Goal: Task Accomplishment & Management: Complete application form

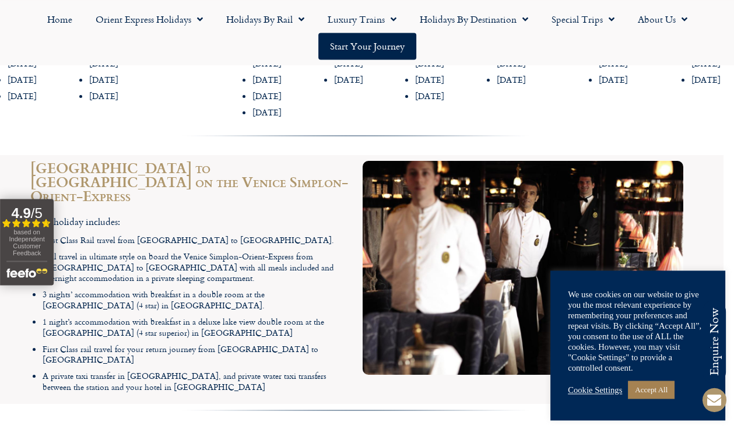
scroll to position [1504, 10]
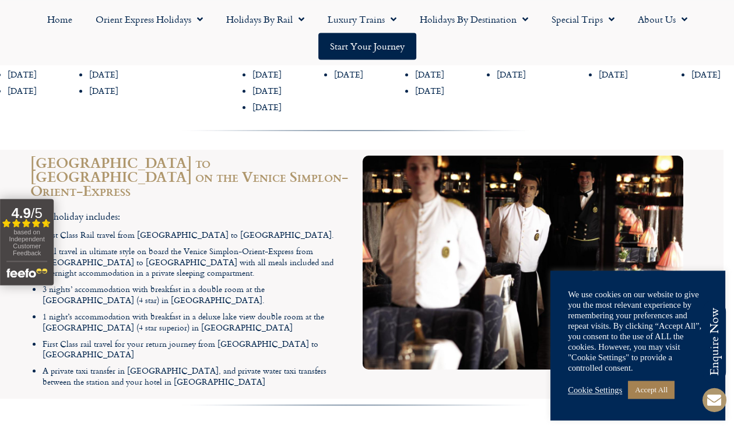
click at [585, 304] on img at bounding box center [523, 263] width 321 height 214
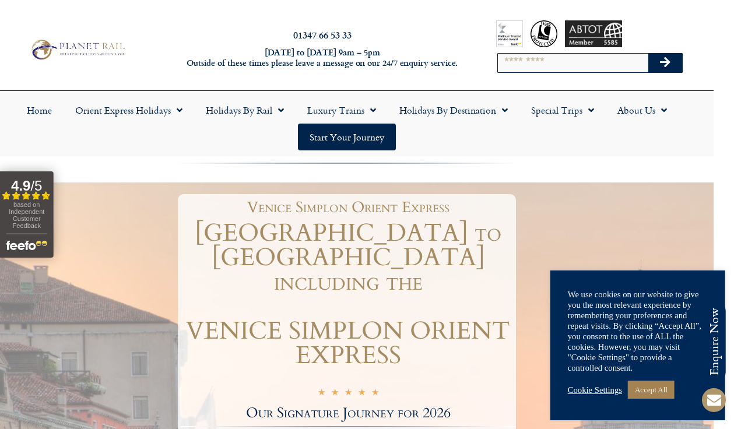
scroll to position [0, 21]
click at [573, 118] on link "Special Trips" at bounding box center [562, 110] width 86 height 27
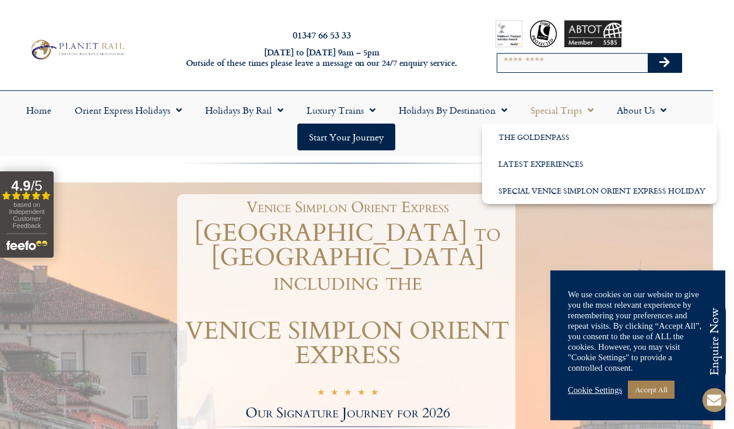
click at [476, 115] on link "Holidays by Destination" at bounding box center [453, 110] width 132 height 27
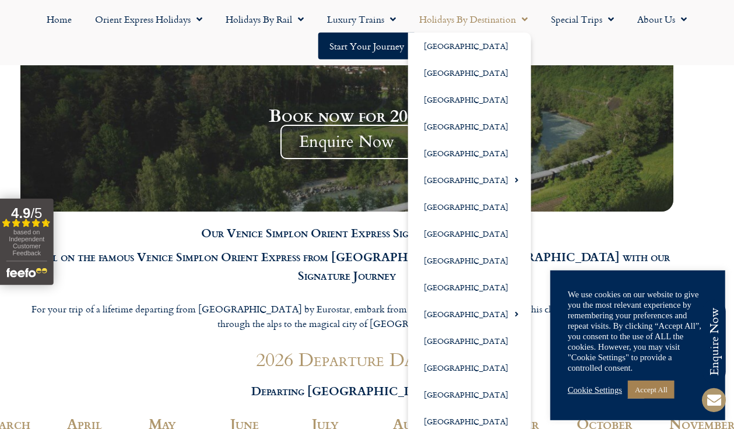
scroll to position [1099, 20]
click at [449, 284] on link "[GEOGRAPHIC_DATA]" at bounding box center [469, 287] width 123 height 27
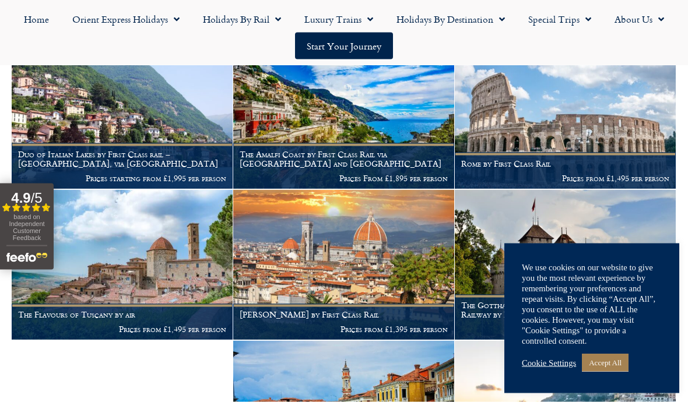
scroll to position [627, 0]
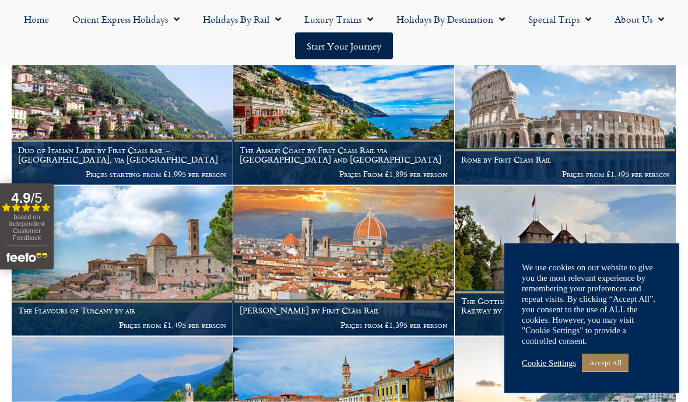
click at [613, 224] on img at bounding box center [565, 261] width 221 height 150
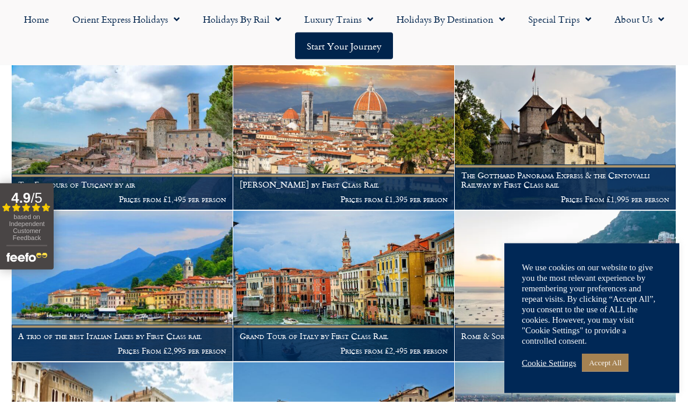
scroll to position [753, 0]
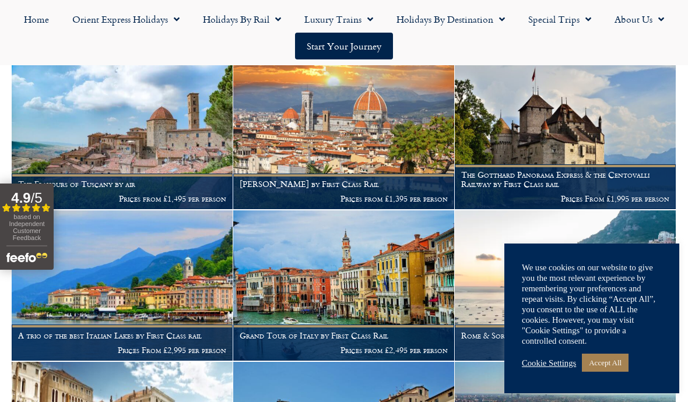
click at [400, 194] on p "Prices from £1,395 per person" at bounding box center [344, 198] width 208 height 9
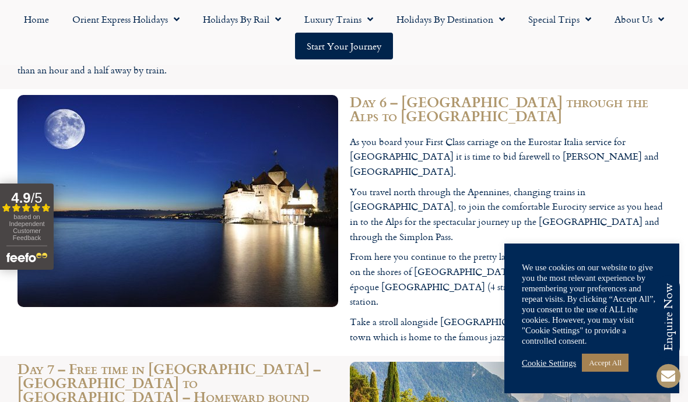
scroll to position [2331, 0]
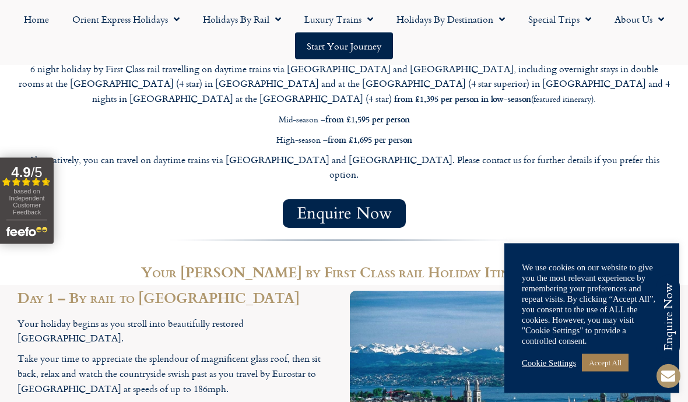
scroll to position [1026, 0]
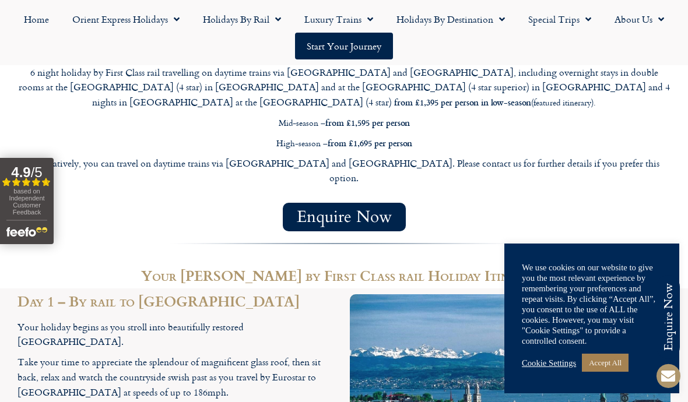
click at [378, 49] on link "Start your Journey" at bounding box center [344, 46] width 98 height 27
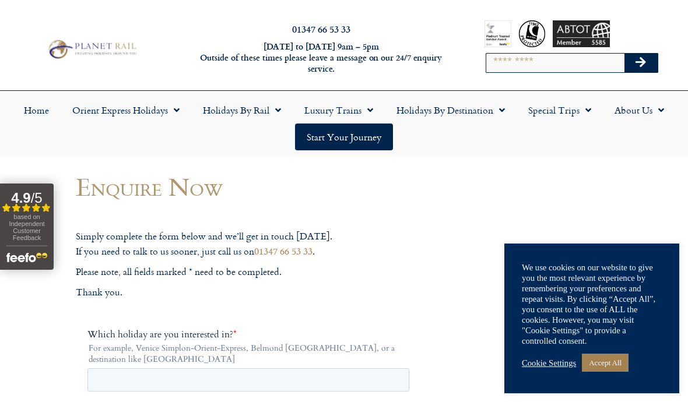
scroll to position [12, 0]
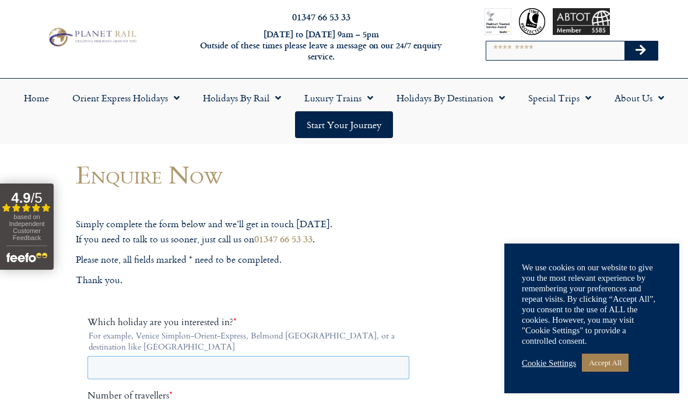
click at [202, 367] on input "Which holiday are you interested in? *" at bounding box center [248, 367] width 322 height 23
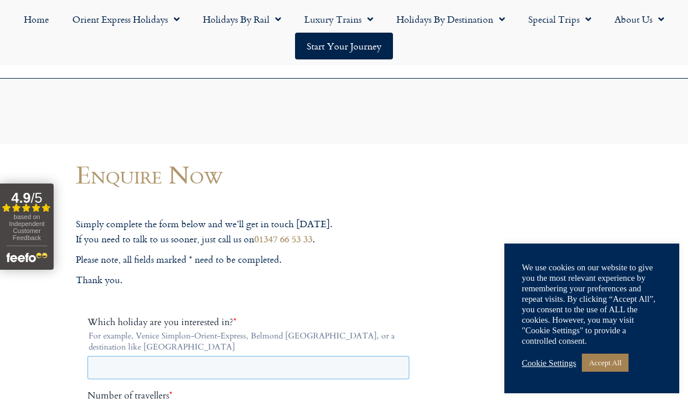
scroll to position [30, 0]
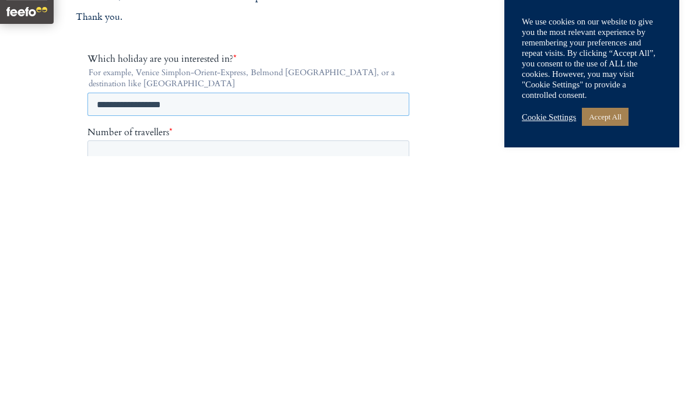
type input "**********"
click at [255, 154] on input "Number of travellers *" at bounding box center [248, 151] width 322 height 23
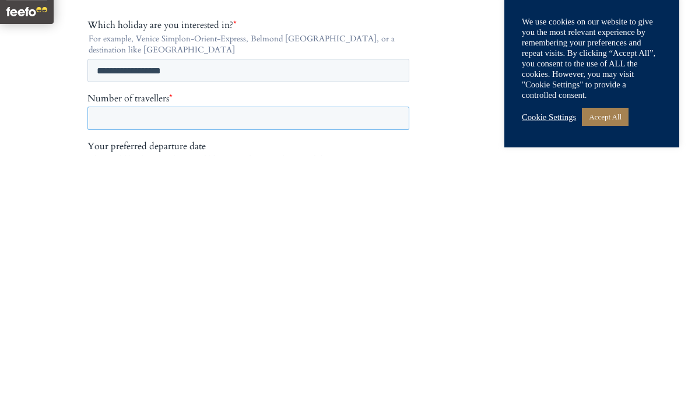
scroll to position [71, 0]
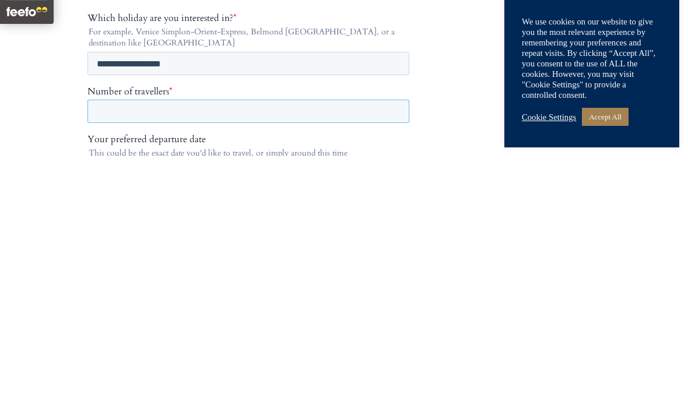
type input "*"
click at [174, 179] on input "Your preferred departure date" at bounding box center [248, 172] width 322 height 23
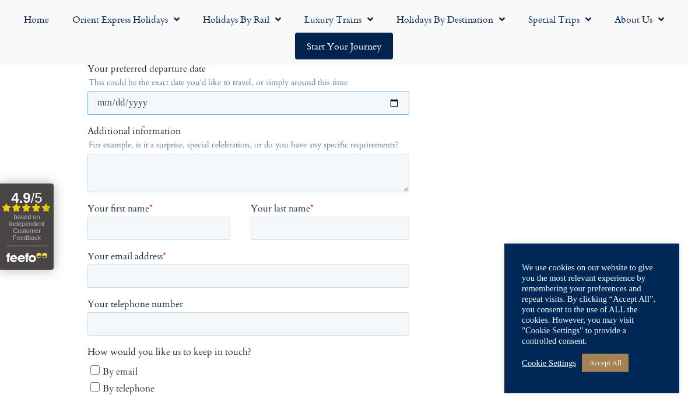
type input "**********"
click at [220, 180] on textarea "Additional information" at bounding box center [248, 173] width 322 height 38
click at [97, 171] on textarea "********" at bounding box center [248, 173] width 322 height 38
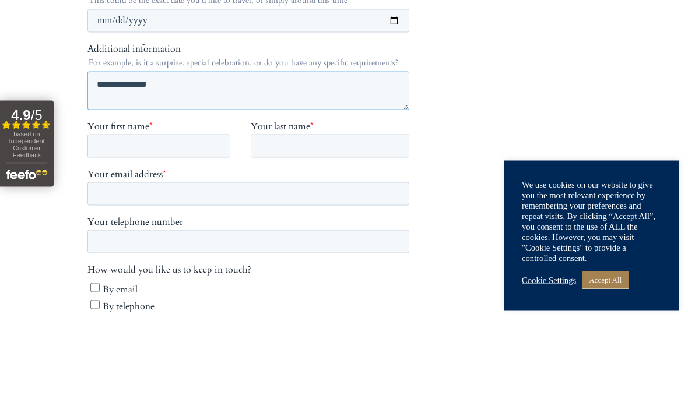
type textarea "**********"
click at [180, 157] on input "Your first name *" at bounding box center [158, 146] width 143 height 23
type input "******"
click at [296, 158] on input "Your last name *" at bounding box center [330, 146] width 159 height 23
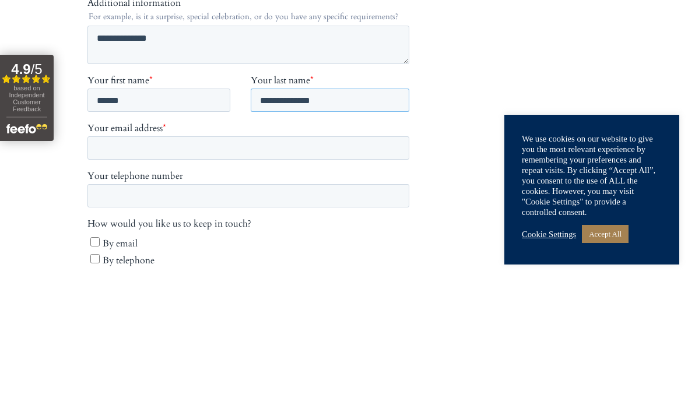
type input "**********"
click at [228, 157] on input "Your email address *" at bounding box center [248, 147] width 322 height 23
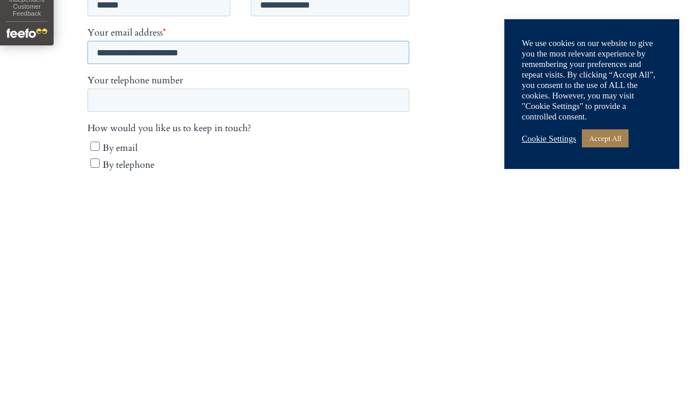
type input "**********"
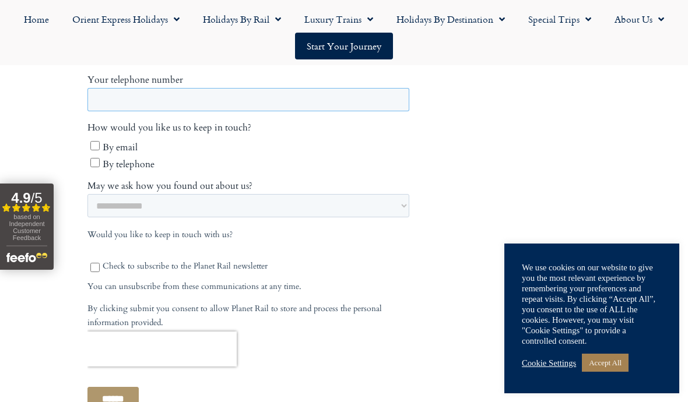
click at [202, 111] on input "Your telephone number" at bounding box center [248, 99] width 322 height 23
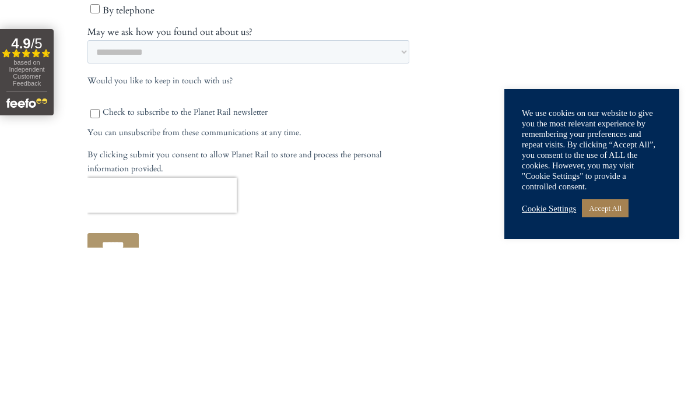
type input "**********"
click at [409, 52] on select "**********" at bounding box center [248, 51] width 322 height 23
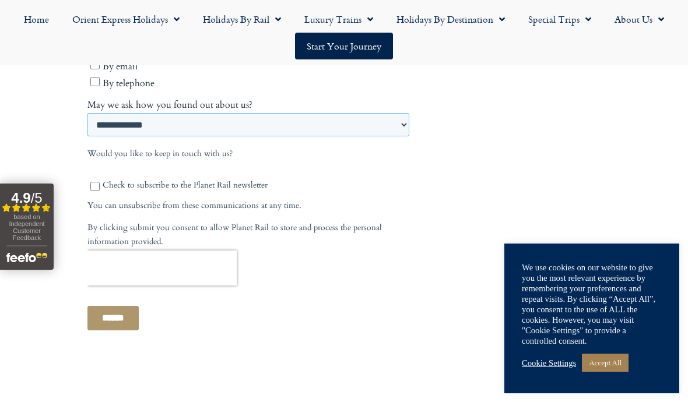
scroll to position [692, 0]
click at [213, 131] on select "**********" at bounding box center [248, 125] width 322 height 23
select select "**********"
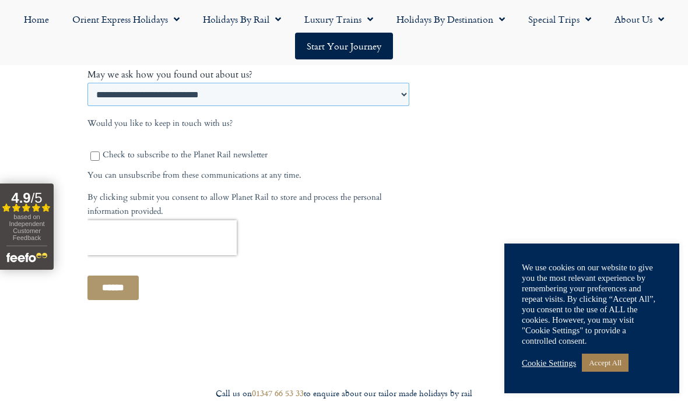
scroll to position [718, 0]
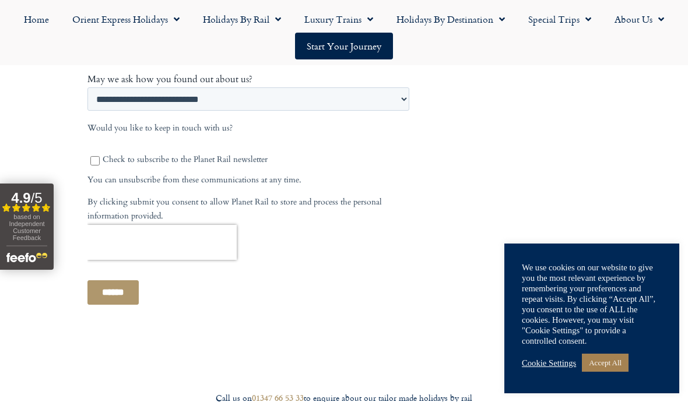
click at [139, 299] on input "******" at bounding box center [112, 292] width 51 height 24
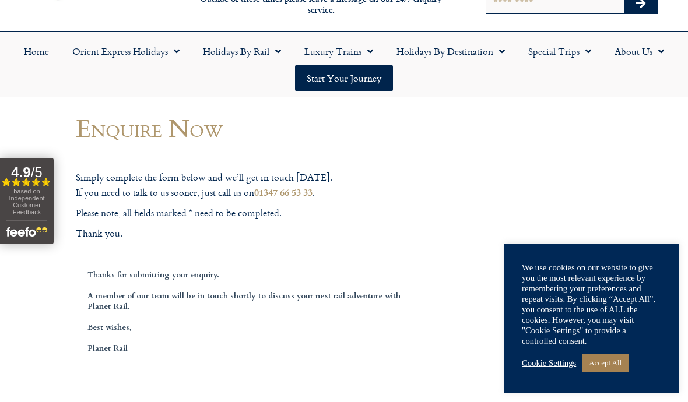
scroll to position [0, 0]
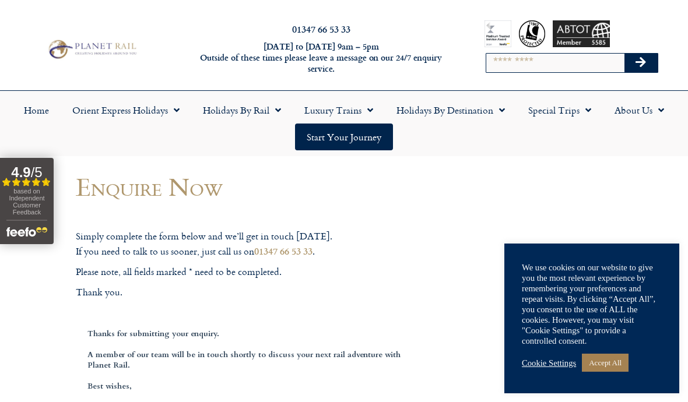
click at [351, 112] on link "Luxury Trains" at bounding box center [339, 110] width 92 height 27
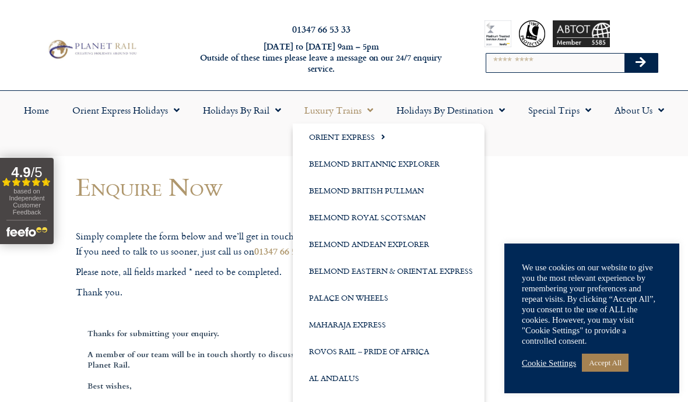
click at [165, 113] on link "Orient Express Holidays" at bounding box center [126, 110] width 131 height 27
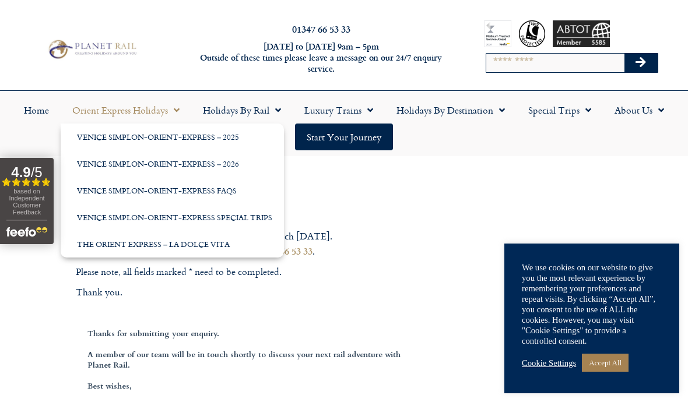
click at [157, 248] on link "The Orient Express – La Dolce Vita" at bounding box center [172, 244] width 223 height 27
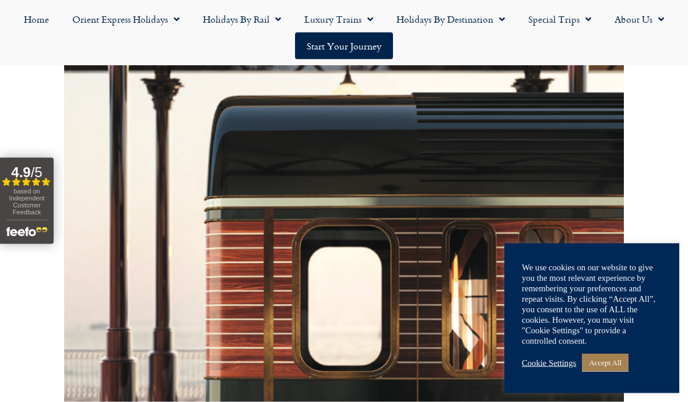
scroll to position [343, 0]
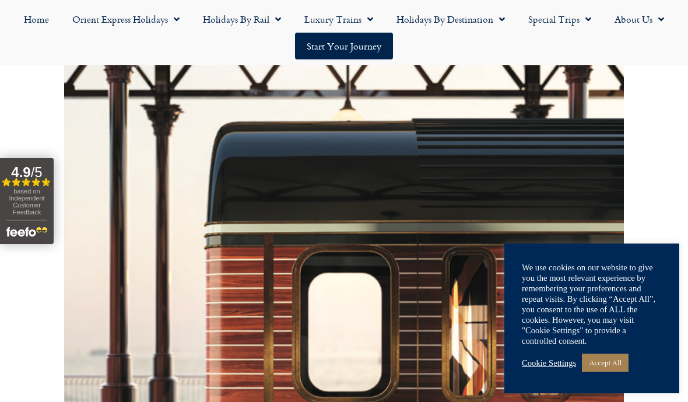
click at [354, 24] on link "Luxury Trains" at bounding box center [339, 19] width 92 height 27
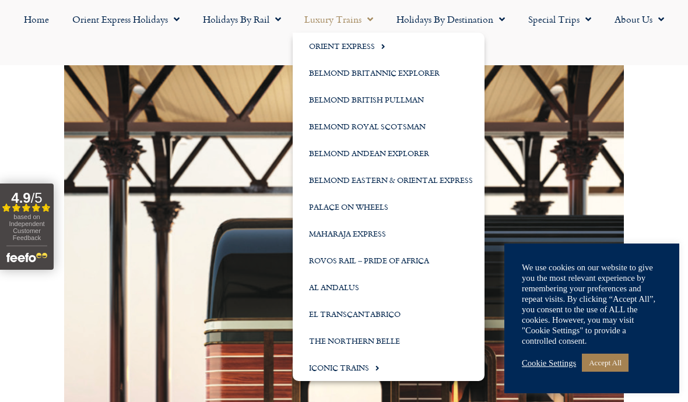
scroll to position [246, 0]
click at [413, 129] on link "Belmond Royal Scotsman" at bounding box center [389, 126] width 192 height 27
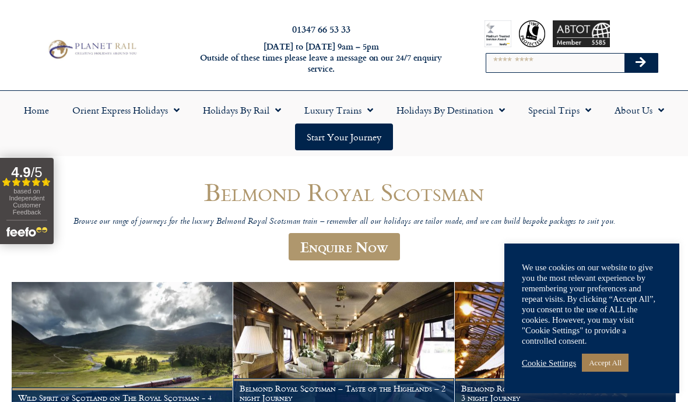
click at [550, 117] on link "Special Trips" at bounding box center [559, 110] width 86 height 27
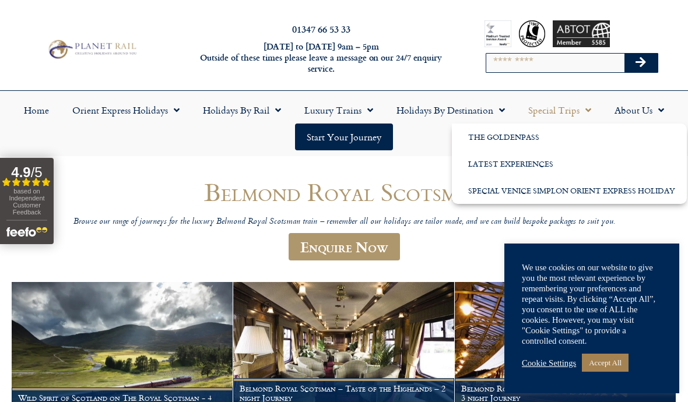
click at [613, 199] on link "Special Venice Simplon Orient Express Holiday" at bounding box center [569, 190] width 235 height 27
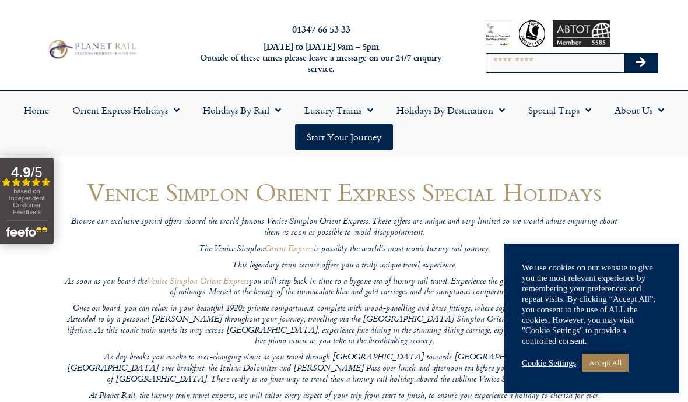
click at [101, 118] on link "Orient Express Holidays" at bounding box center [126, 110] width 131 height 27
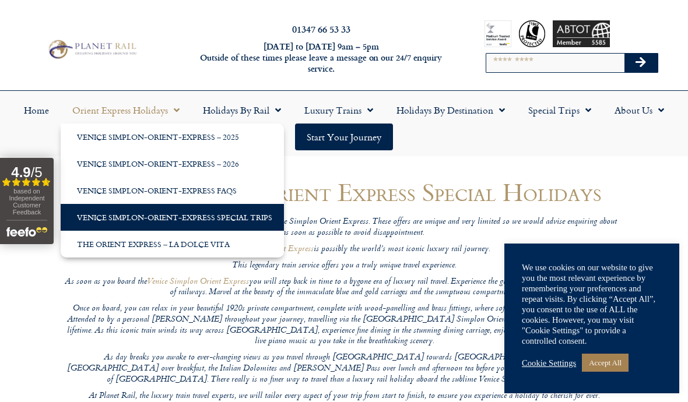
click at [97, 163] on link "Venice Simplon-Orient-Express – 2026" at bounding box center [172, 163] width 223 height 27
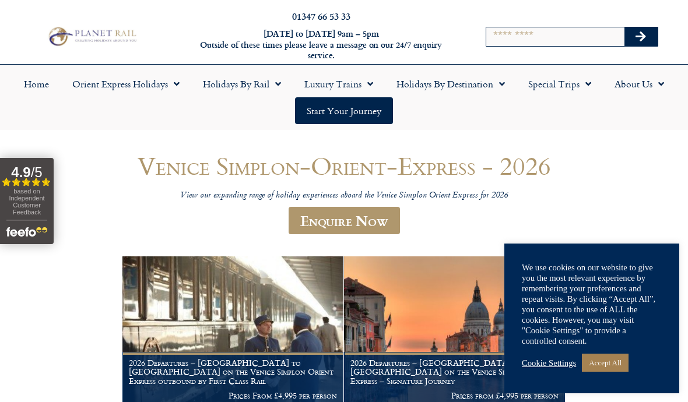
click at [107, 166] on h1 "Venice Simplon-Orient-Express - 2026" at bounding box center [344, 165] width 560 height 27
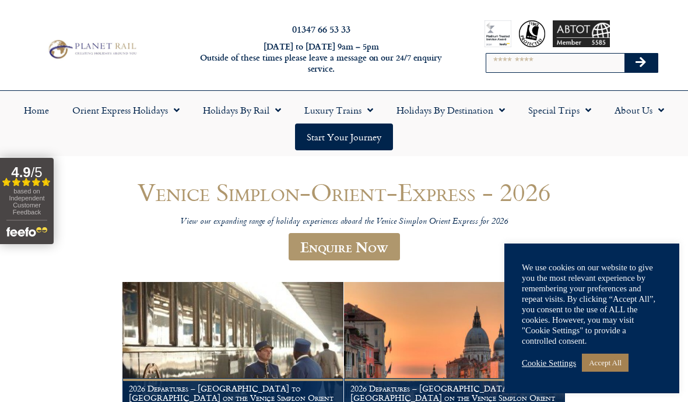
click at [562, 112] on link "Special Trips" at bounding box center [559, 110] width 86 height 27
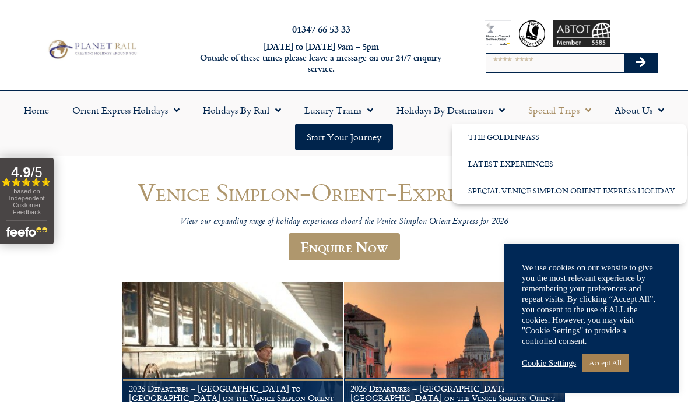
click at [550, 194] on link "Special Venice Simplon Orient Express Holiday" at bounding box center [569, 190] width 235 height 27
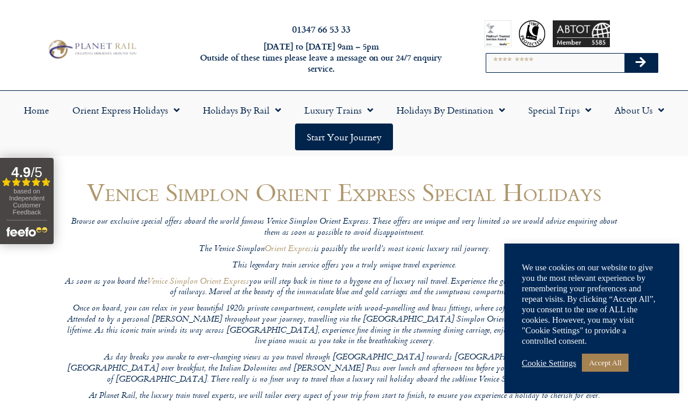
click at [214, 110] on link "Holidays by Rail" at bounding box center [241, 110] width 101 height 27
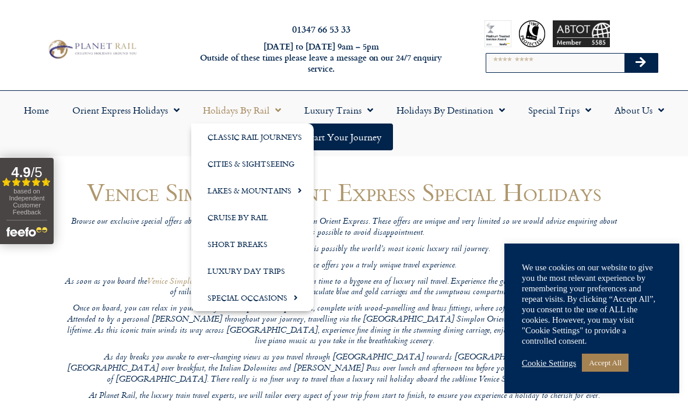
click at [197, 260] on link "Luxury Day Trips" at bounding box center [252, 271] width 122 height 27
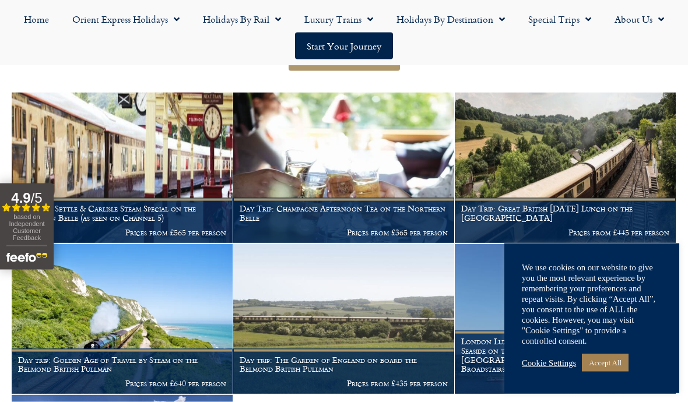
scroll to position [223, 0]
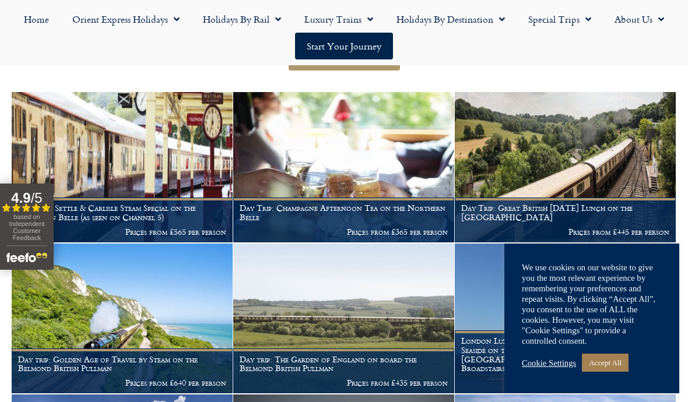
click at [603, 203] on h1 "Day Trip: Great British [DATE] Lunch on the [GEOGRAPHIC_DATA]" at bounding box center [565, 212] width 208 height 19
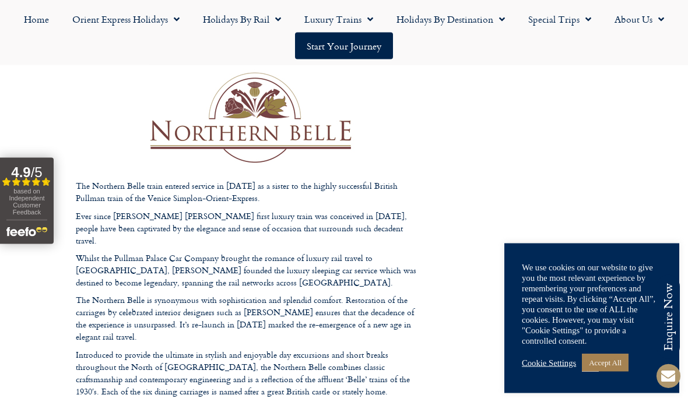
scroll to position [1228, 0]
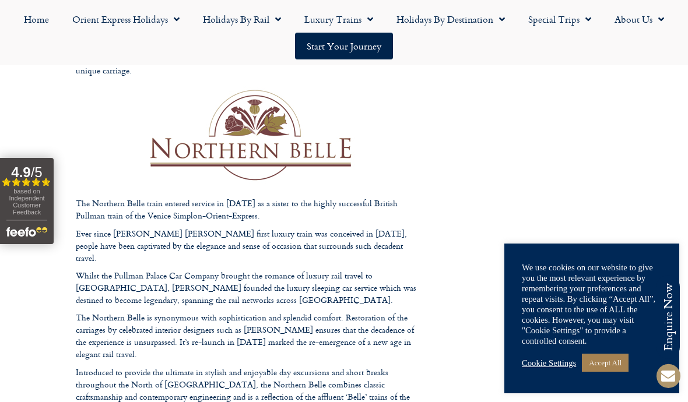
click at [485, 22] on link "Holidays by Destination" at bounding box center [451, 19] width 132 height 27
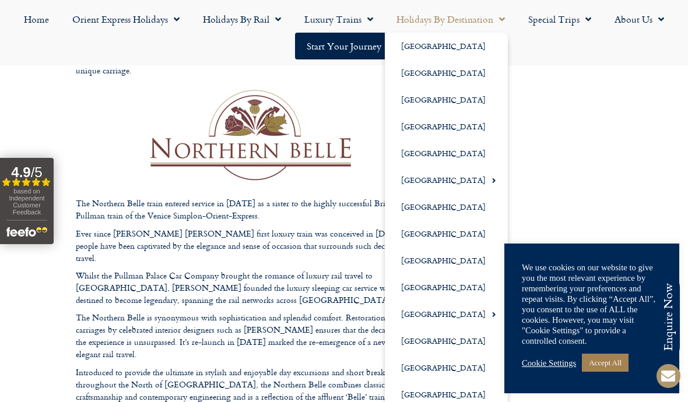
click at [435, 208] on link "[GEOGRAPHIC_DATA]" at bounding box center [446, 207] width 123 height 27
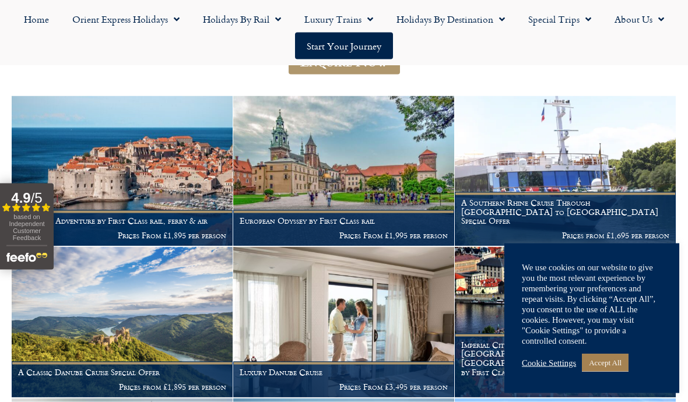
scroll to position [198, 0]
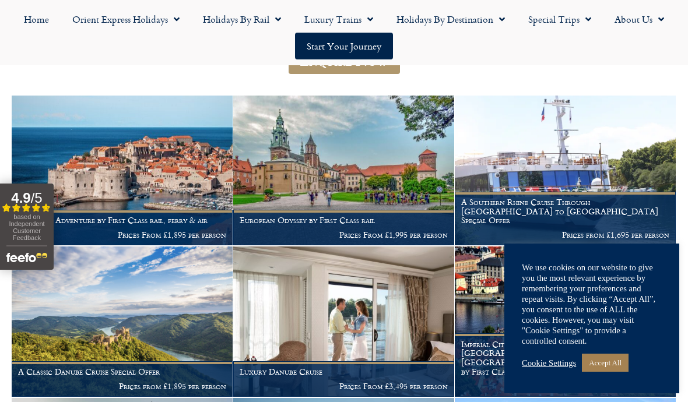
click at [655, 219] on h1 "A Southern Rhine Cruise Through [GEOGRAPHIC_DATA] to [GEOGRAPHIC_DATA] Special …" at bounding box center [565, 211] width 208 height 27
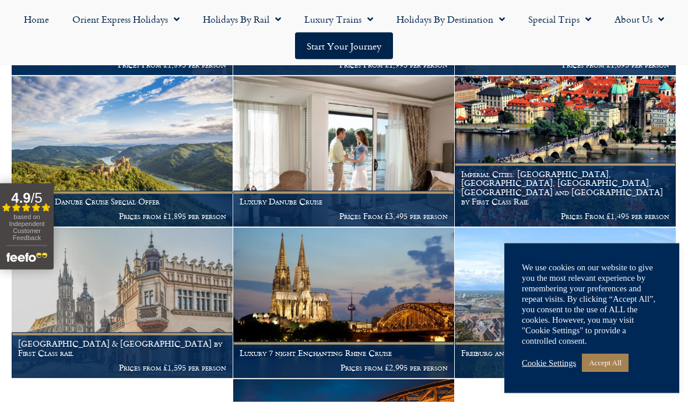
scroll to position [369, 0]
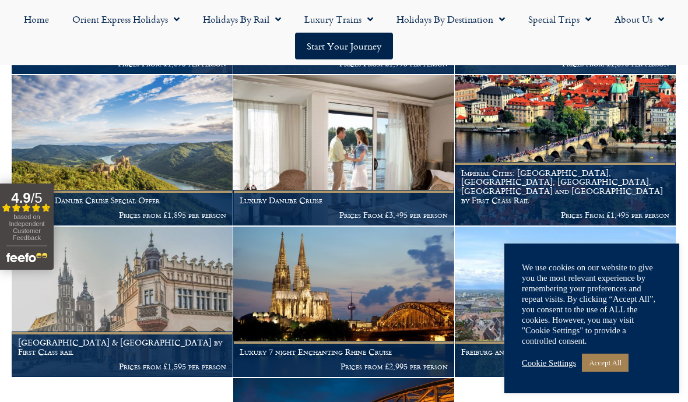
click at [590, 191] on h1 "Imperial Cities: Berlin, Prague, Budapest, Vienna and Nuremberg by First Class …" at bounding box center [565, 186] width 208 height 37
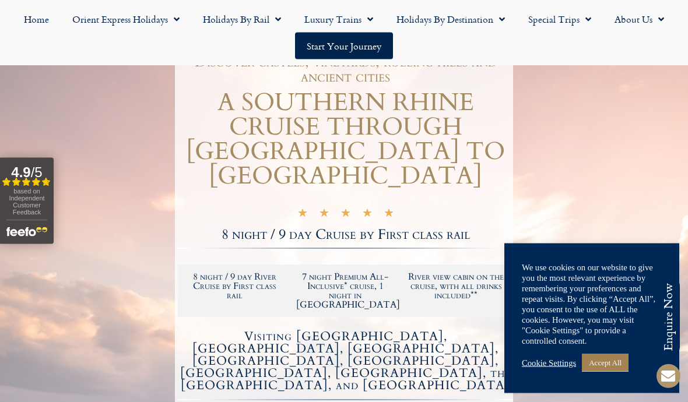
scroll to position [146, 0]
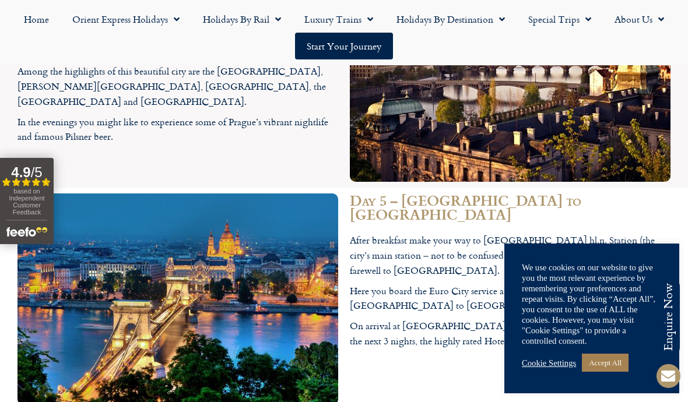
scroll to position [2390, 0]
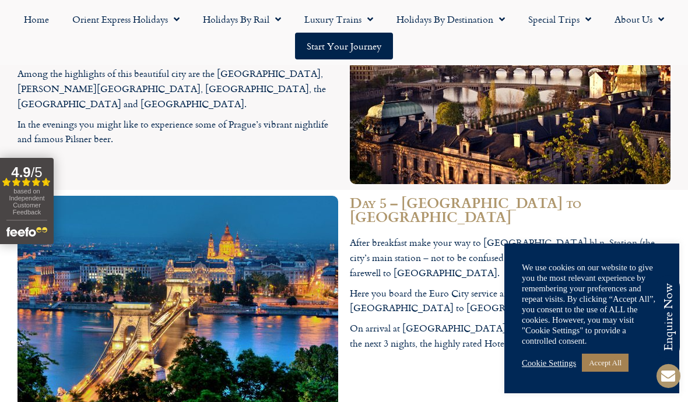
click at [471, 26] on link "Holidays by Destination" at bounding box center [451, 19] width 132 height 27
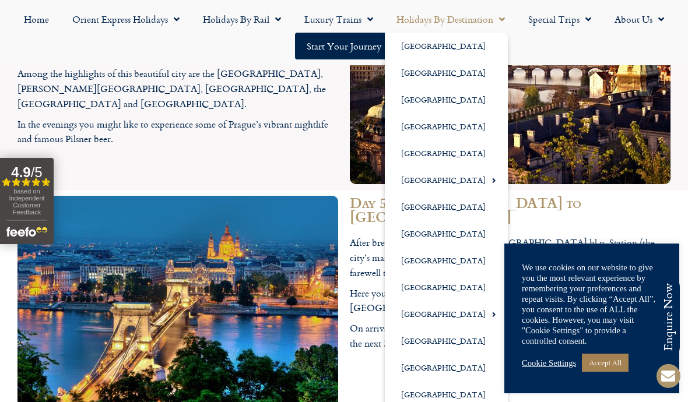
click at [420, 291] on link "[GEOGRAPHIC_DATA]" at bounding box center [446, 287] width 123 height 27
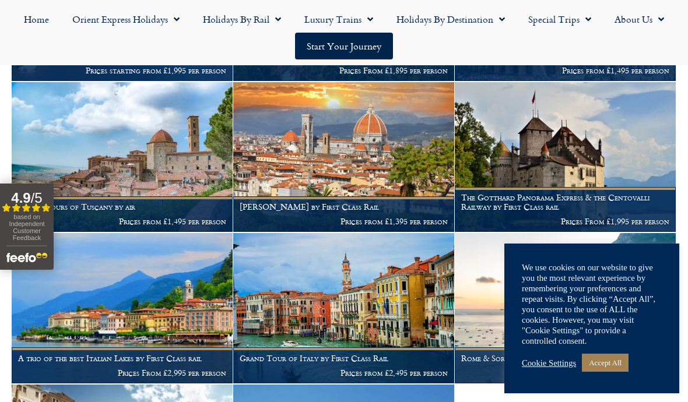
scroll to position [736, 0]
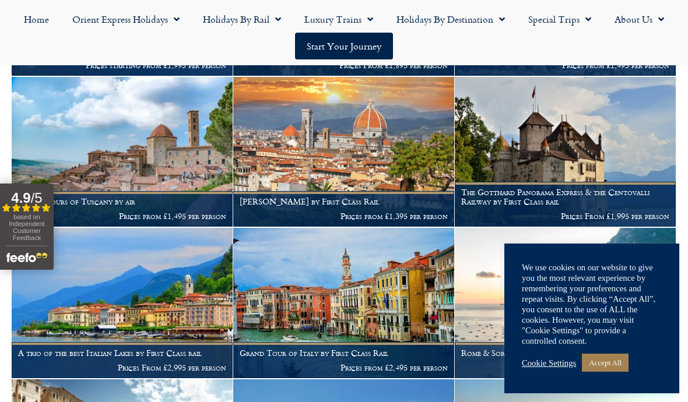
click at [396, 191] on figcaption "[PERSON_NAME] by First Class Rail Prices from £1,395 per person" at bounding box center [343, 209] width 221 height 36
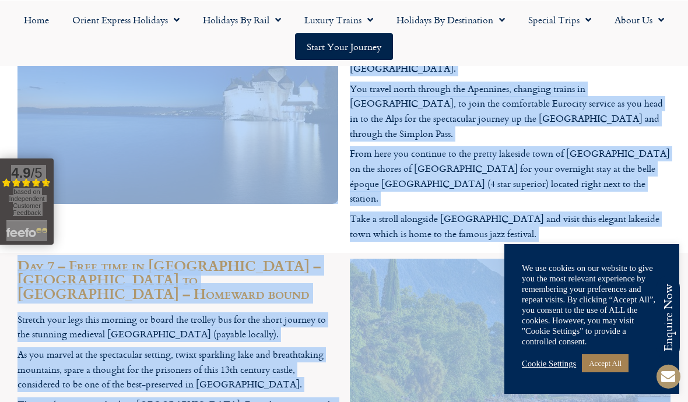
scroll to position [2433, 0]
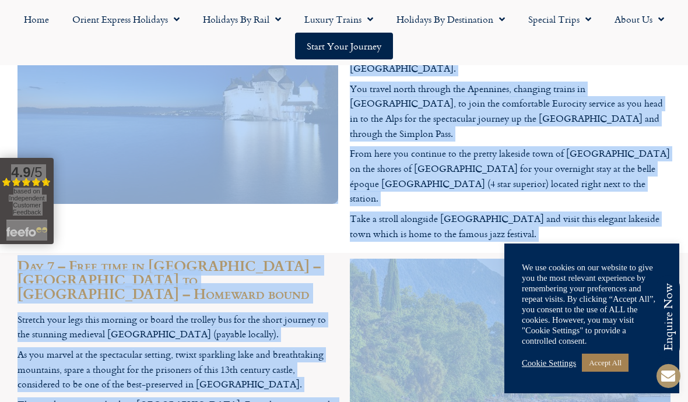
click at [419, 259] on img at bounding box center [510, 365] width 321 height 213
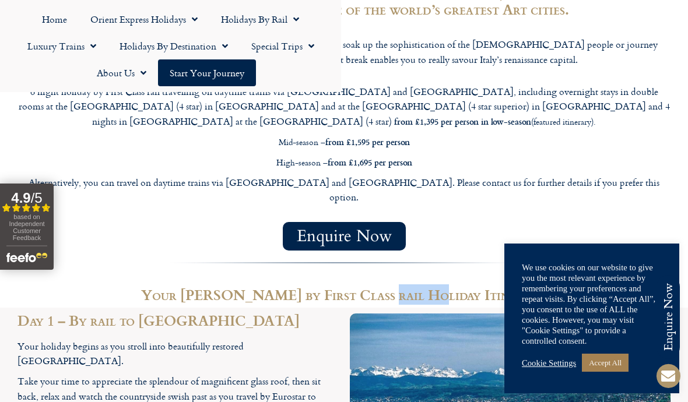
scroll to position [1046, 0]
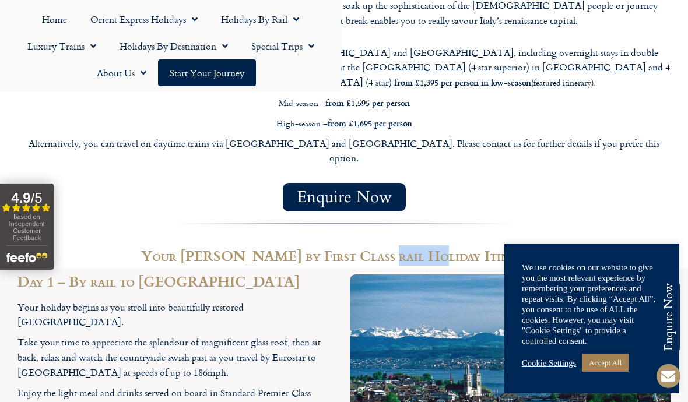
click at [556, 249] on h2 "Your Florence by First Class rail Holiday Itinerary" at bounding box center [343, 256] width 653 height 14
click at [522, 249] on h2 "Your Florence by First Class rail Holiday Itinerary" at bounding box center [343, 256] width 653 height 14
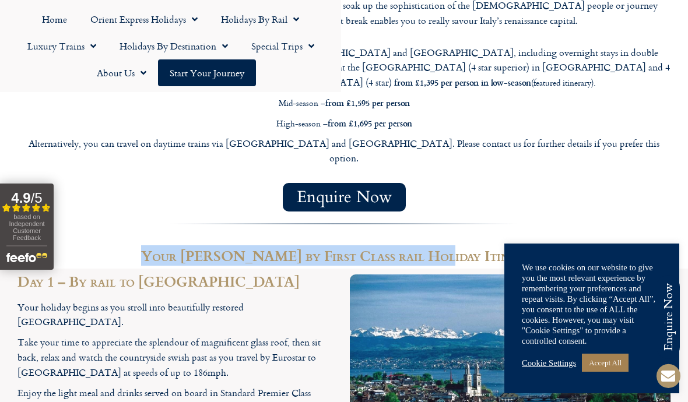
copy h2 "Your Florence by First Class rail Holiday"
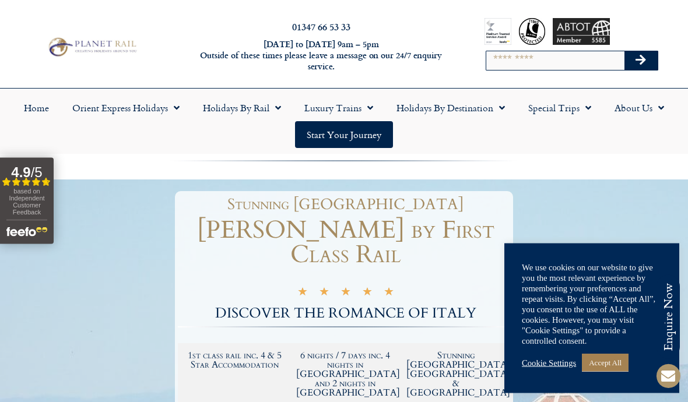
scroll to position [0, 0]
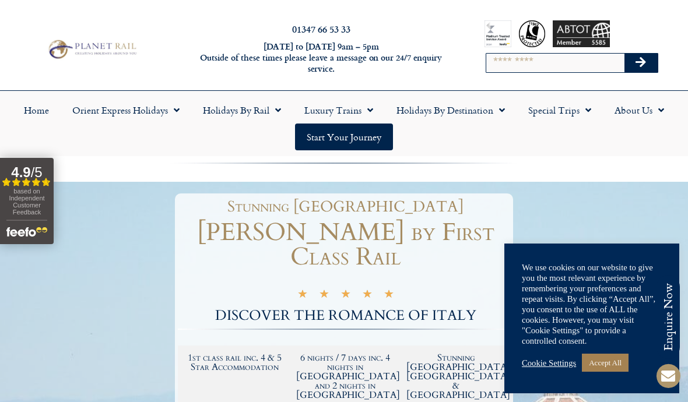
click at [125, 55] on img at bounding box center [91, 49] width 93 height 23
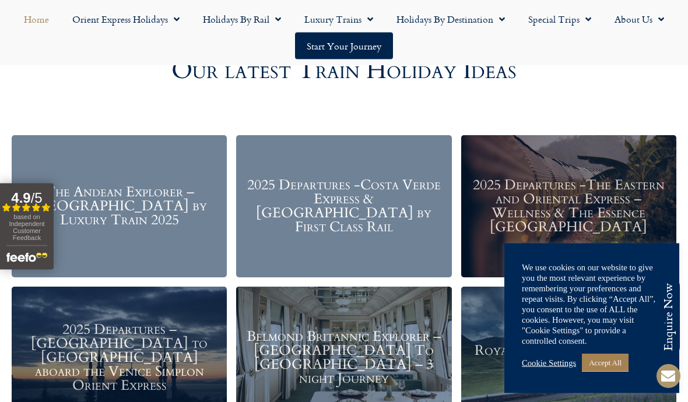
scroll to position [1292, 0]
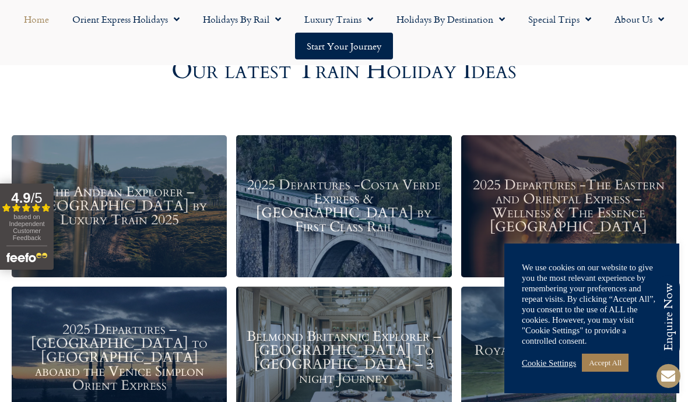
click at [652, 234] on h3 "2025 Departures -The Eastern and Oriental Express – Wellness & The Essence Mala…" at bounding box center [568, 206] width 203 height 56
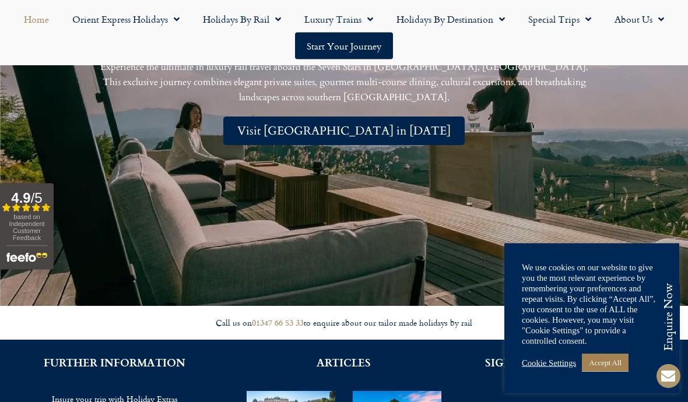
scroll to position [2433, 0]
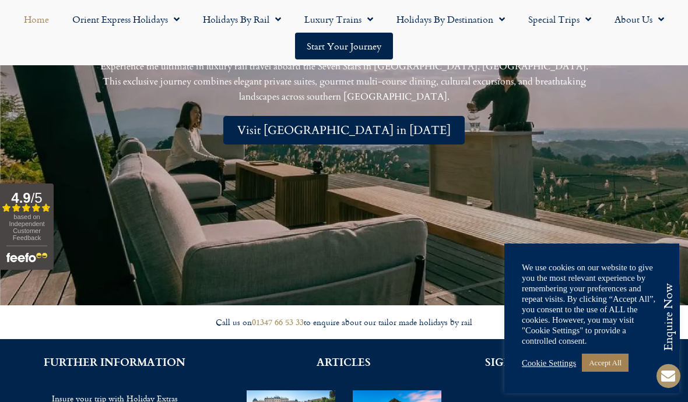
click at [375, 129] on span "Visit Japan in 2026" at bounding box center [343, 130] width 213 height 15
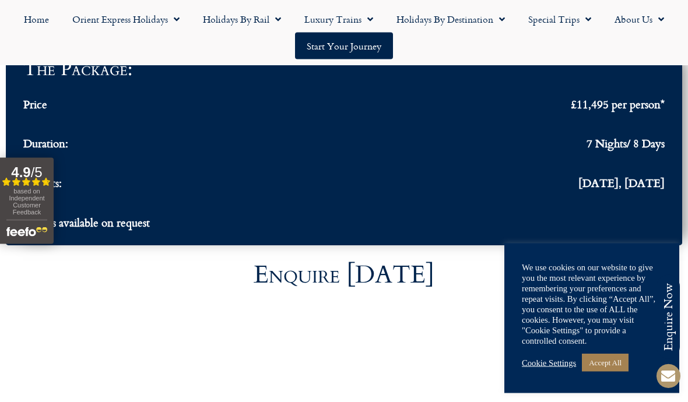
scroll to position [4029, 0]
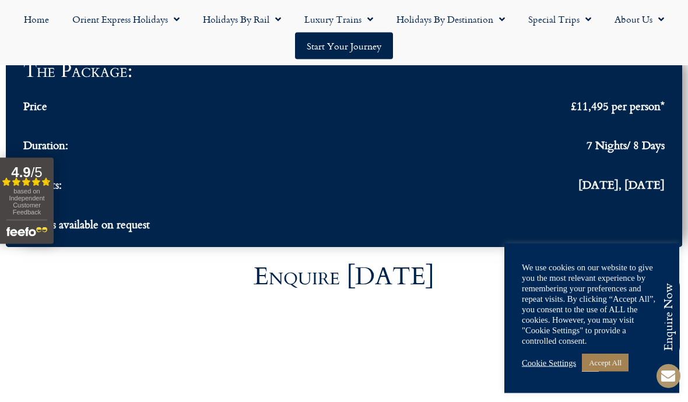
click at [659, 100] on ul "The Package: Price £11,495 per person* Duration: 7 Nights/ 8 Days Departs: Janu…" at bounding box center [343, 151] width 641 height 172
click at [664, 101] on div "The Package: Price £11,495 per person* Duration: 7 Nights/ 8 Days Departs: Janu…" at bounding box center [344, 150] width 664 height 184
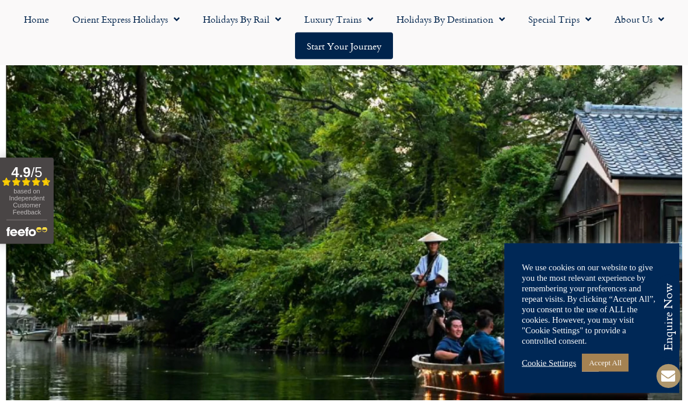
scroll to position [679, 0]
